Goal: Transaction & Acquisition: Purchase product/service

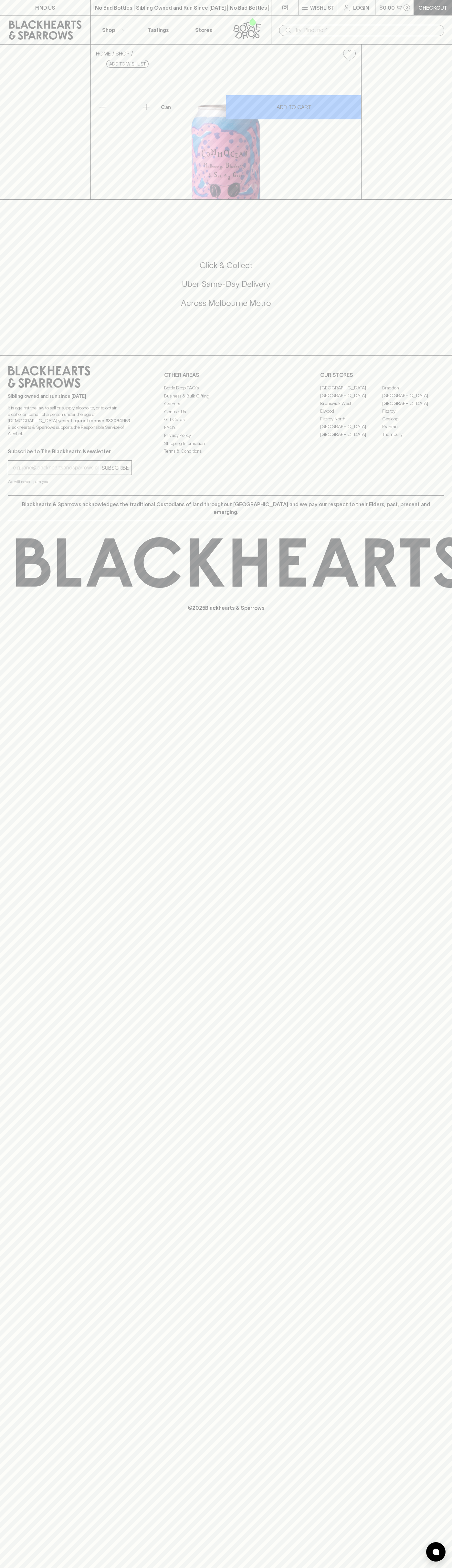
click at [163, 30] on p "Tastings" at bounding box center [158, 30] width 21 height 8
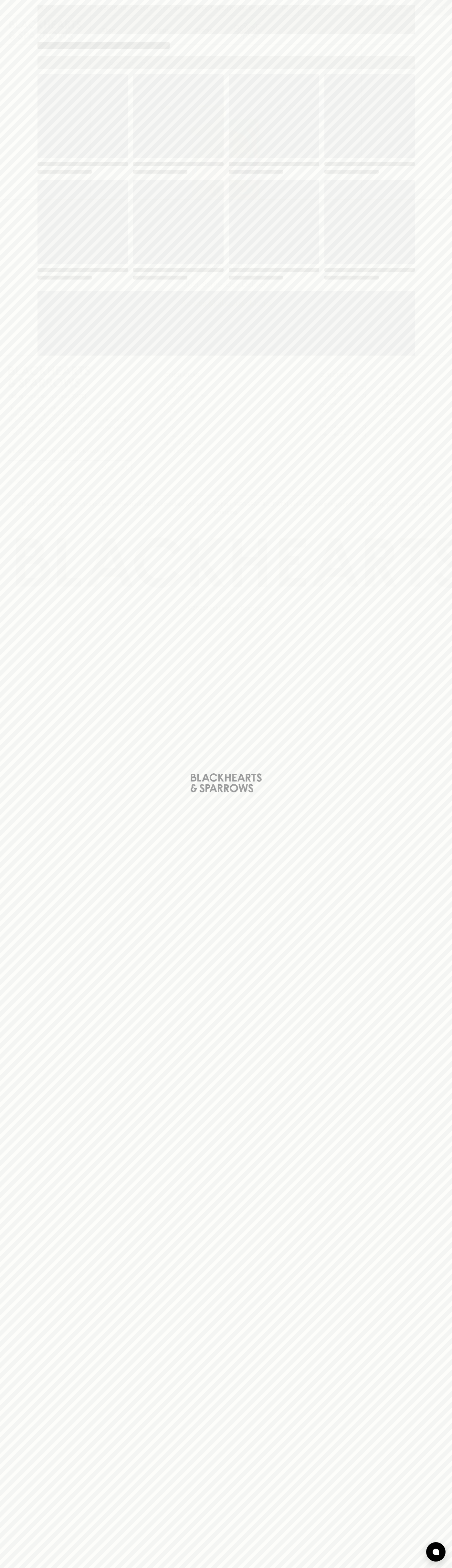
click at [425, 1021] on div "Loading" at bounding box center [226, 784] width 452 height 1568
click at [448, 1567] on html "FIND US | No Bad Bottles | Sibling Owned and Run Since [DATE] | No Bad Bottles …" at bounding box center [226, 784] width 452 height 1568
click at [7, 173] on div "Loading" at bounding box center [226, 784] width 452 height 1568
